Goal: Task Accomplishment & Management: Complete application form

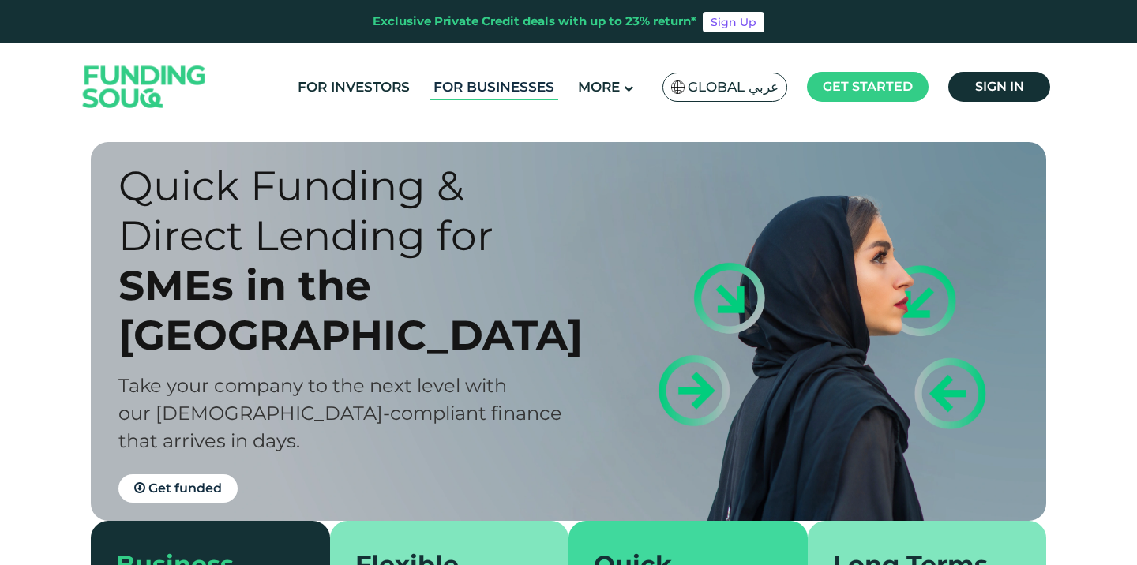
click at [526, 91] on link "For Businesses" at bounding box center [494, 87] width 129 height 26
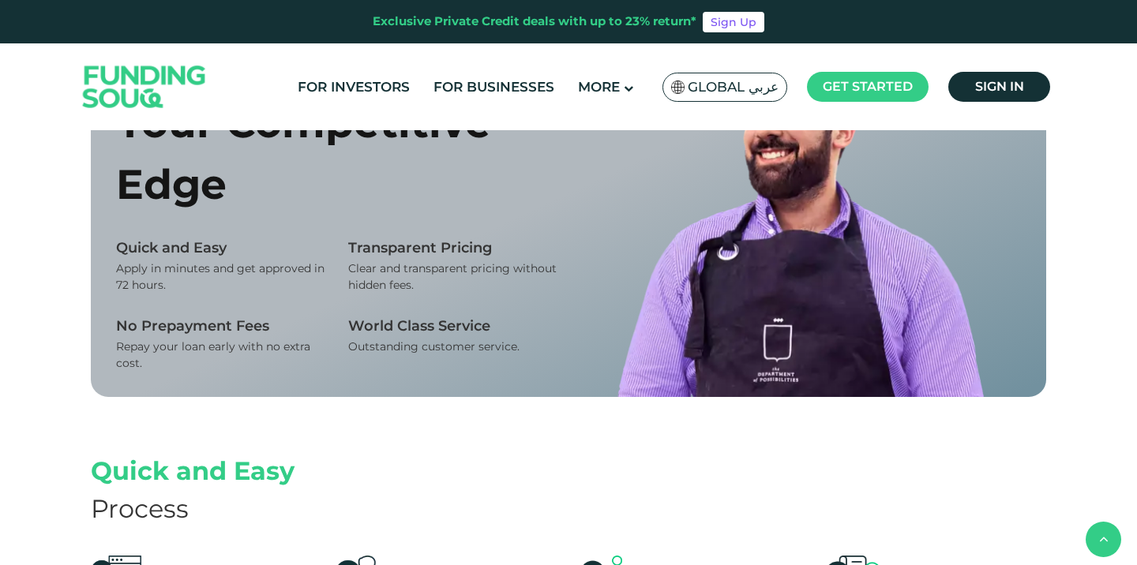
scroll to position [952, 0]
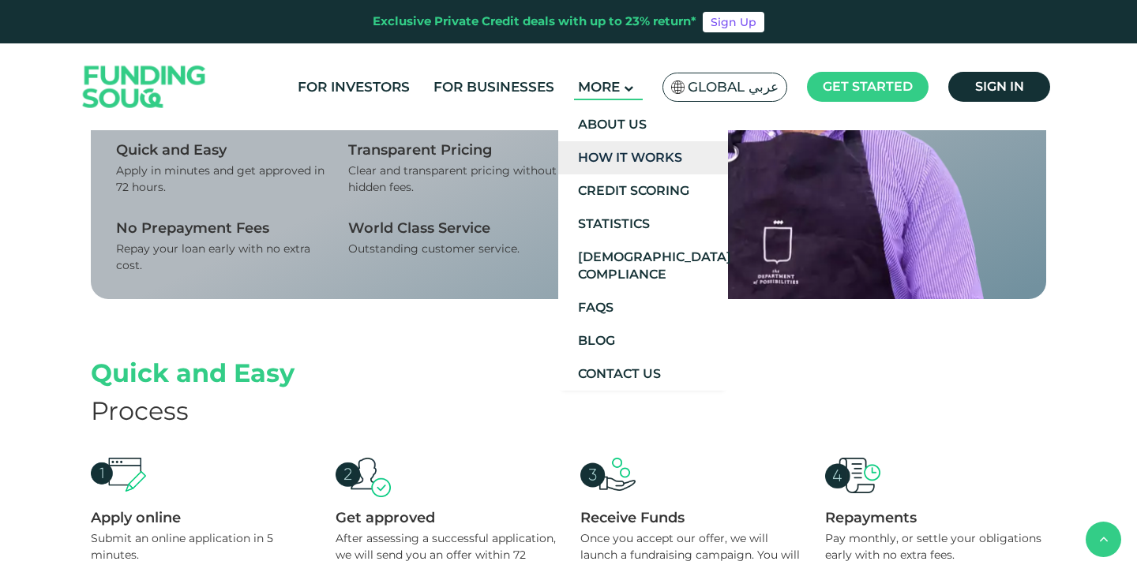
click at [625, 157] on link "How It Works" at bounding box center [643, 157] width 170 height 33
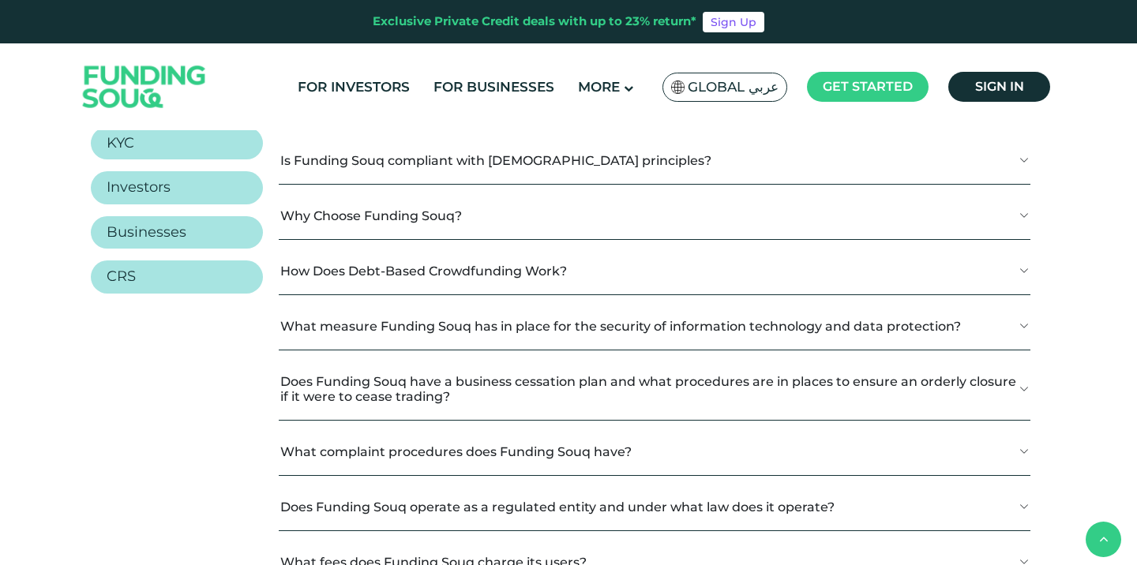
scroll to position [1777, 0]
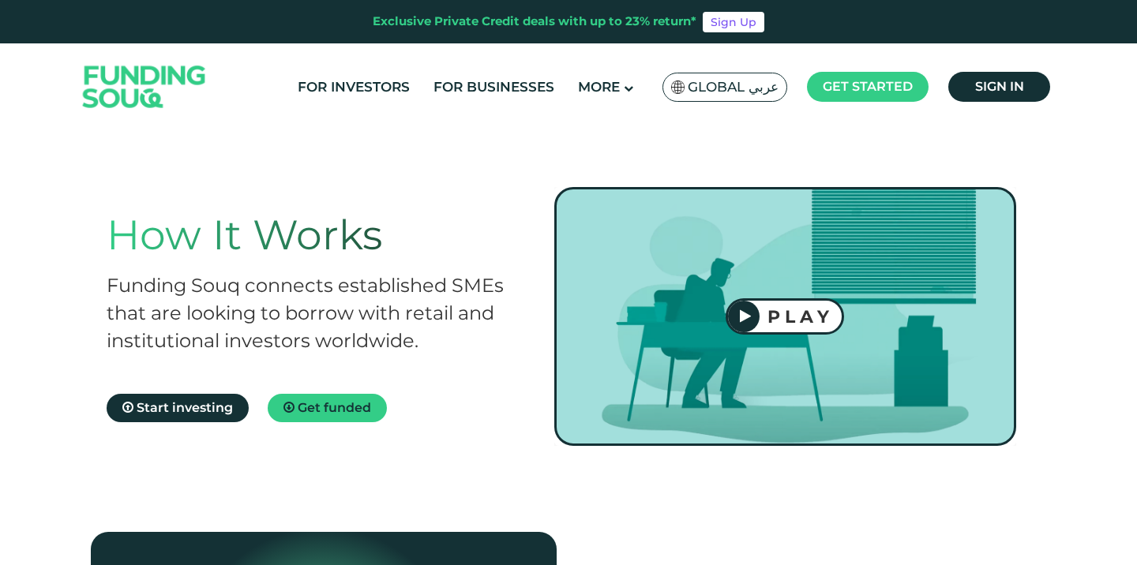
scroll to position [0, 0]
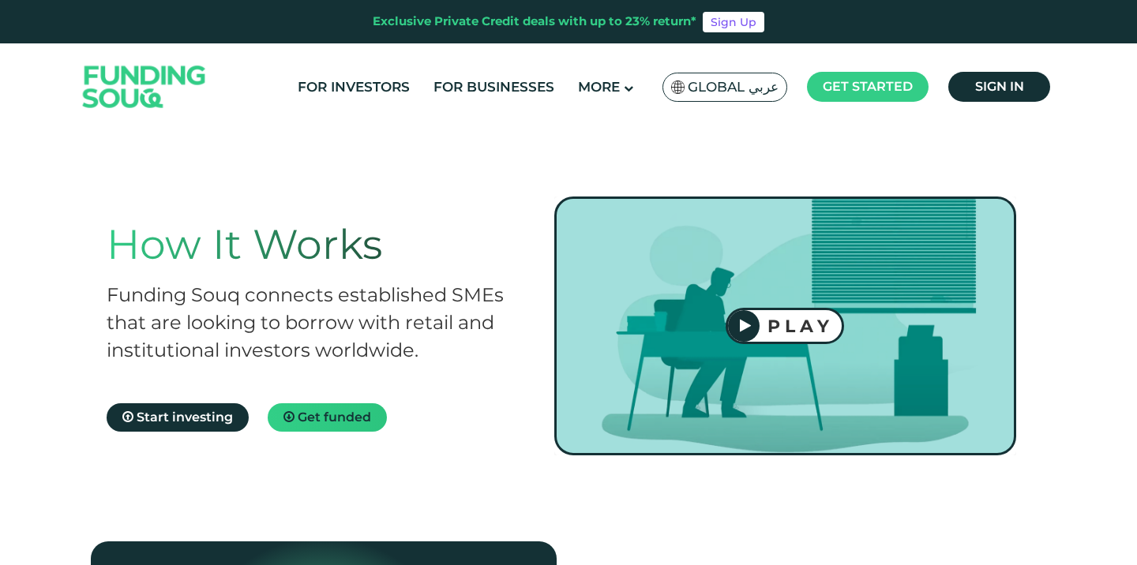
click at [361, 416] on span "Get funded" at bounding box center [334, 417] width 73 height 15
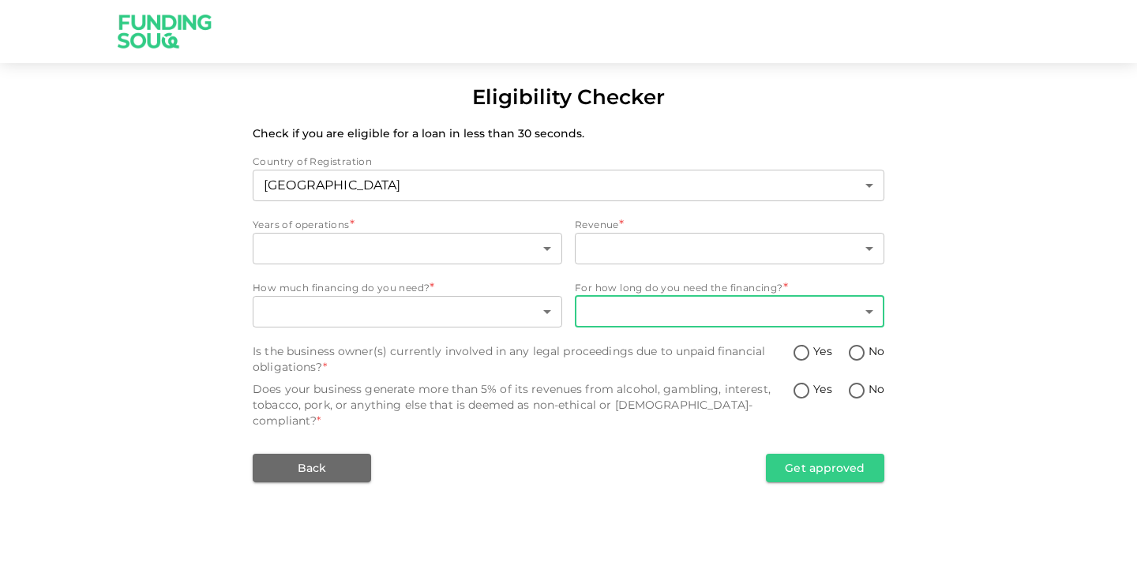
click at [652, 309] on body "Eligibility Checker Check if you are eligible for a loan in less than 30 second…" at bounding box center [568, 282] width 1137 height 565
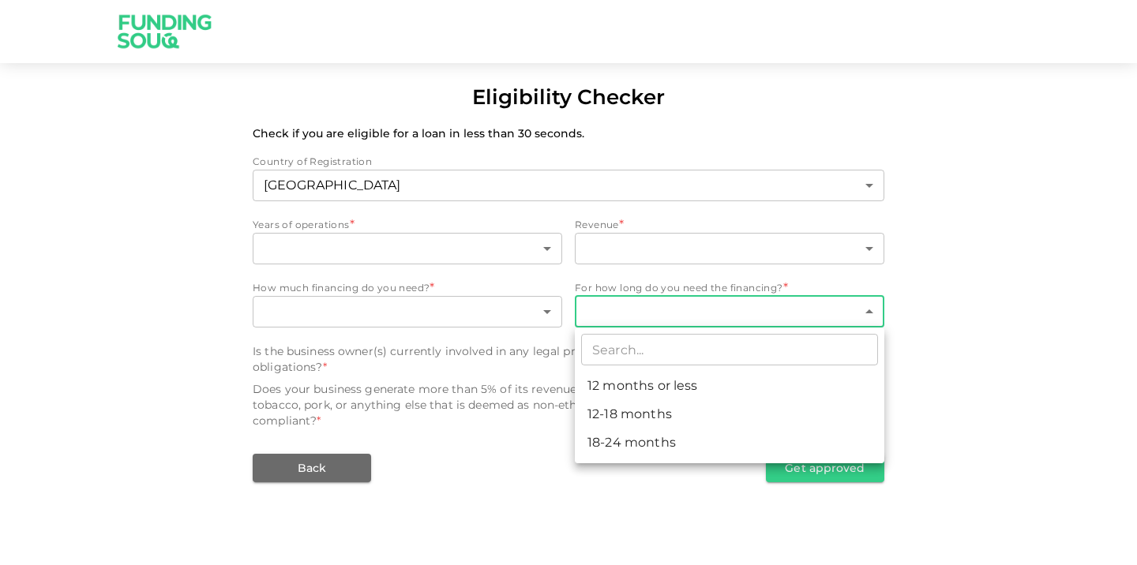
click at [652, 309] on div at bounding box center [568, 282] width 1137 height 565
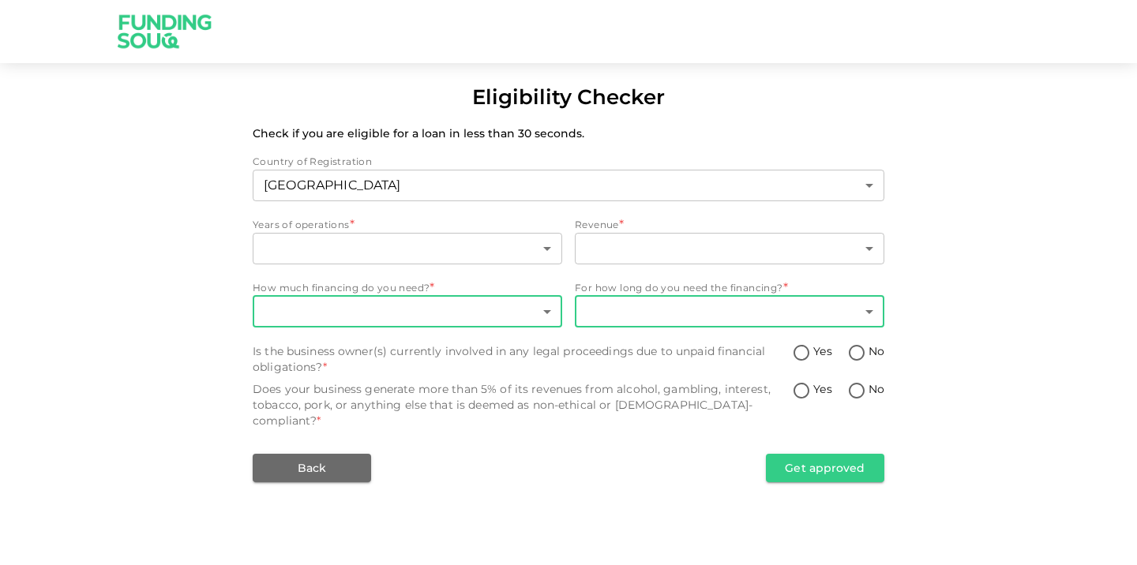
click at [474, 311] on body "Eligibility Checker Check if you are eligible for a loan in less than 30 second…" at bounding box center [568, 282] width 1137 height 565
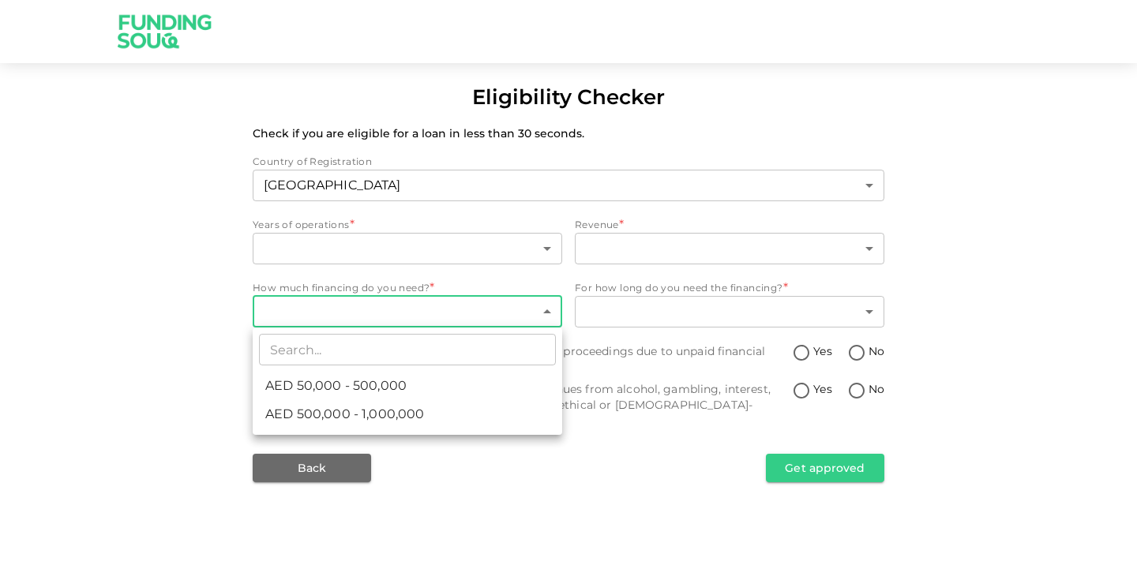
click at [474, 311] on div at bounding box center [568, 282] width 1137 height 565
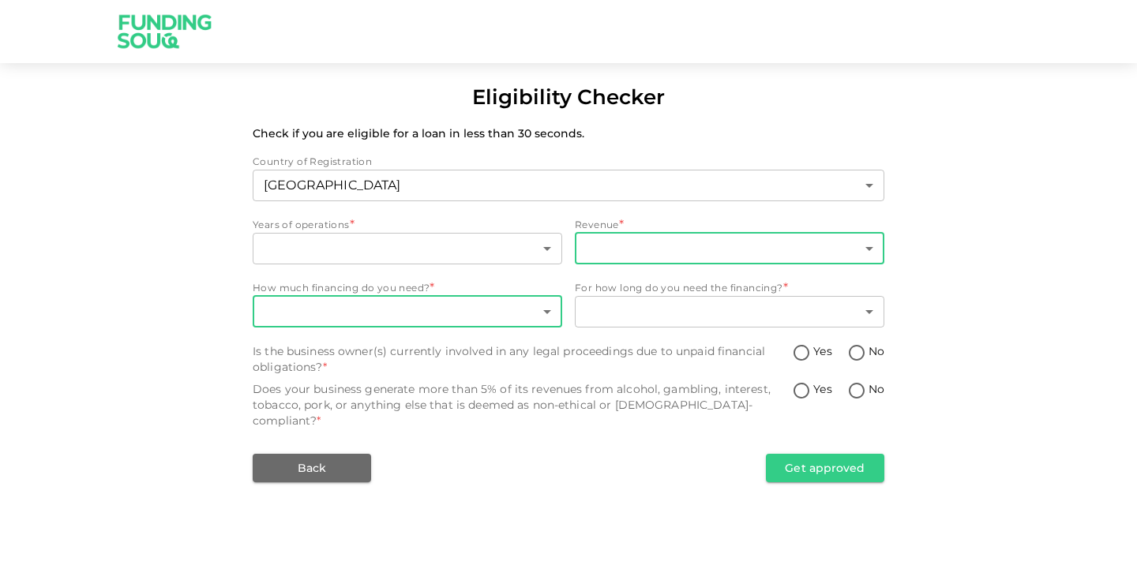
click at [638, 252] on body "Eligibility Checker Check if you are eligible for a loan in less than 30 second…" at bounding box center [568, 282] width 1137 height 565
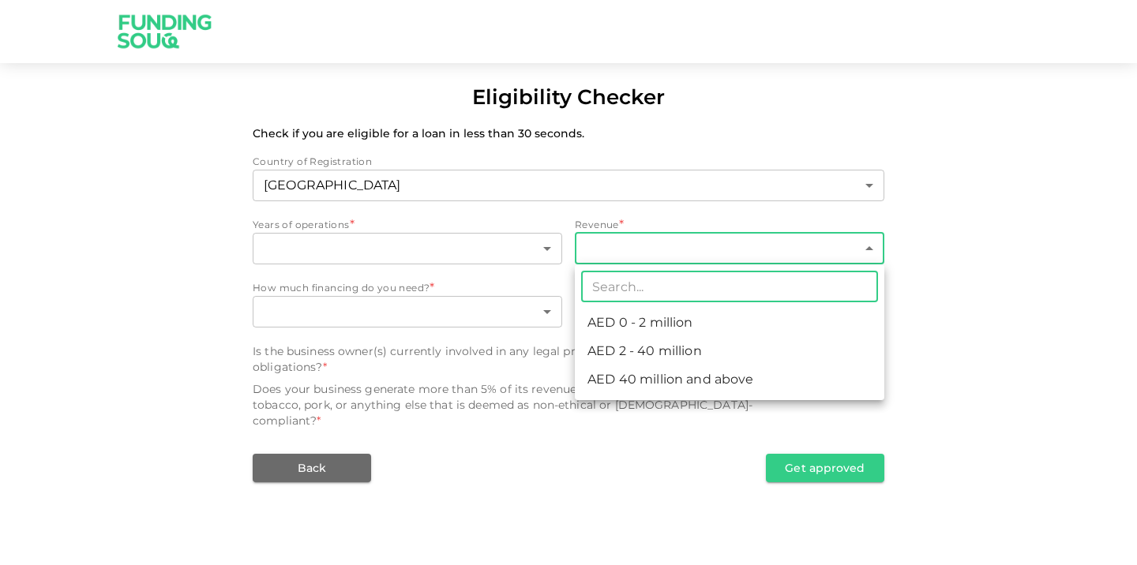
click at [638, 252] on div at bounding box center [568, 282] width 1137 height 565
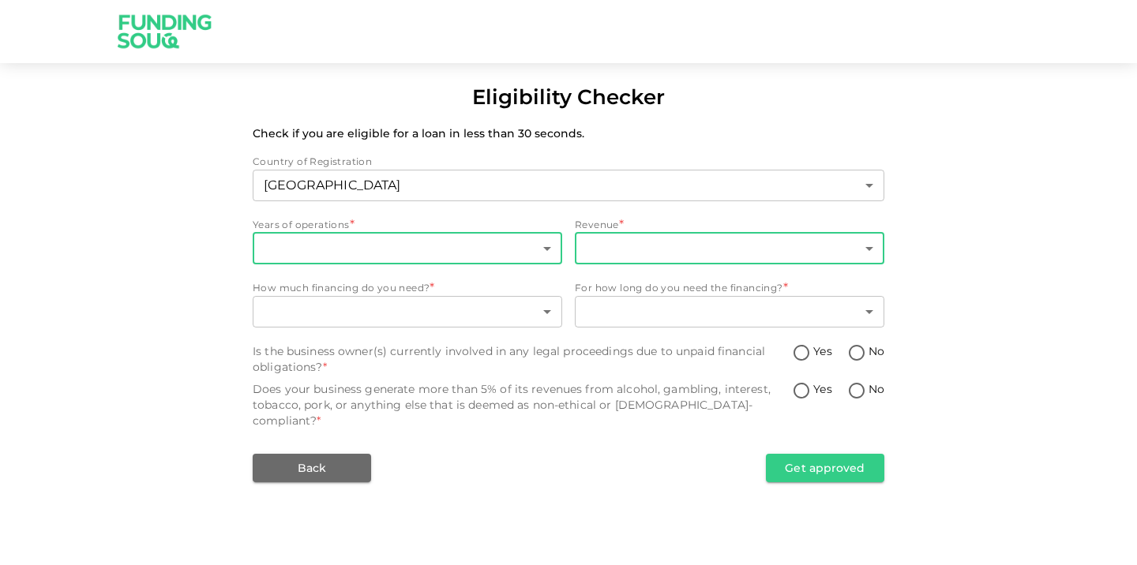
click at [475, 261] on body "Eligibility Checker Check if you are eligible for a loan in less than 30 second…" at bounding box center [568, 282] width 1137 height 565
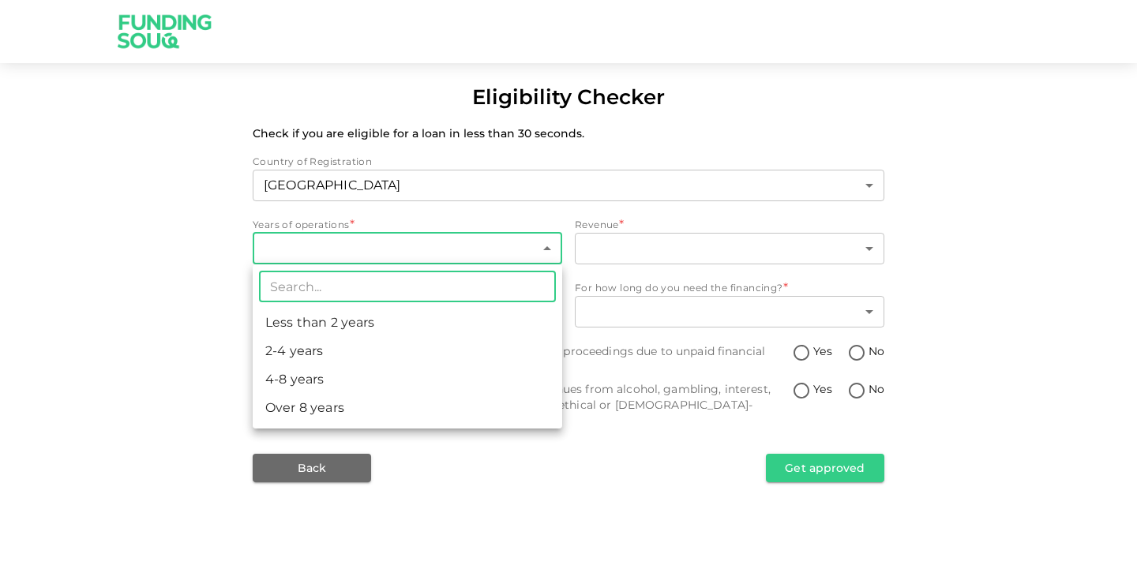
click at [480, 260] on div at bounding box center [568, 282] width 1137 height 565
